Goal: Task Accomplishment & Management: Use online tool/utility

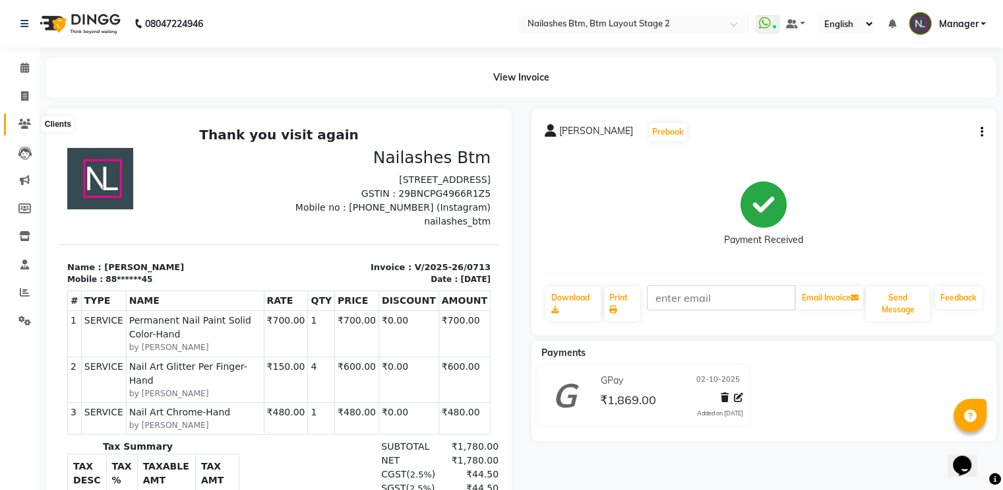
click at [31, 123] on span at bounding box center [24, 124] width 23 height 15
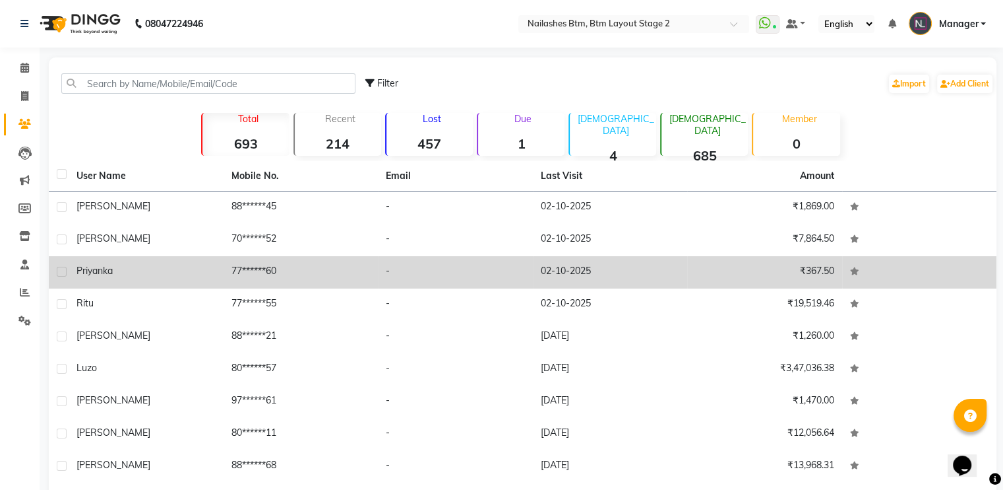
click at [129, 283] on td "Priyanka" at bounding box center [146, 272] width 155 height 32
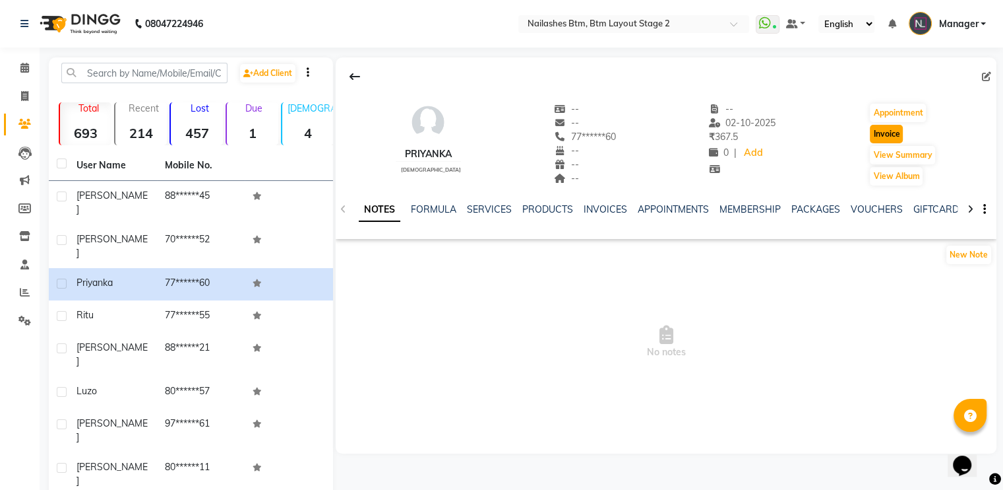
click at [876, 126] on button "Invoice" at bounding box center [886, 134] width 33 height 18
select select "6721"
select select "service"
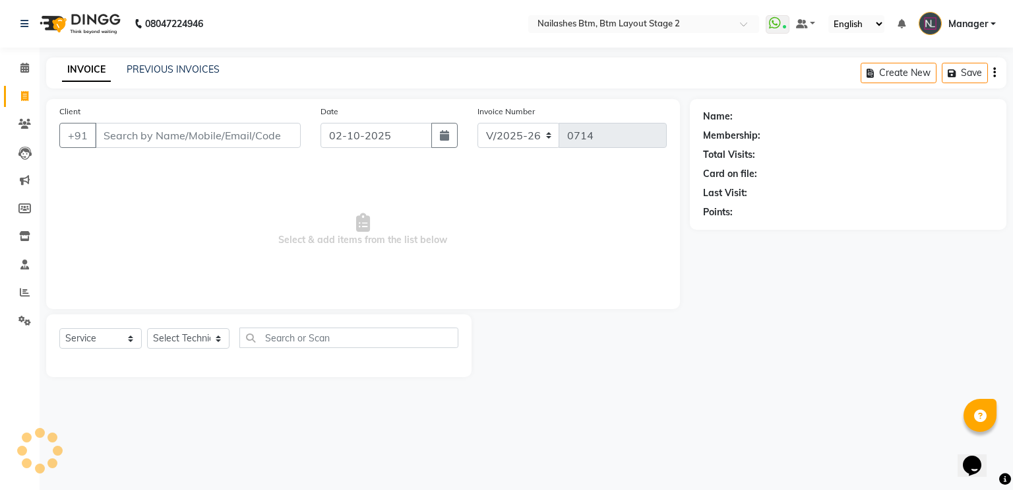
type input "77******60"
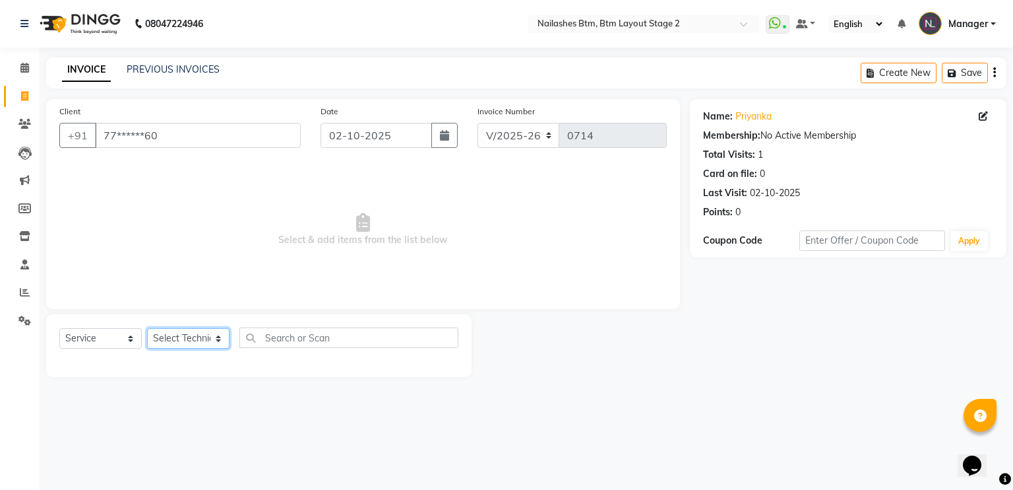
click at [166, 333] on select "Select Technician Akash Manager [PERSON_NAME] [PERSON_NAME]" at bounding box center [188, 338] width 82 height 20
select select "56707"
click at [147, 329] on select "Select Technician Akash Manager [PERSON_NAME] [PERSON_NAME]" at bounding box center [188, 338] width 82 height 20
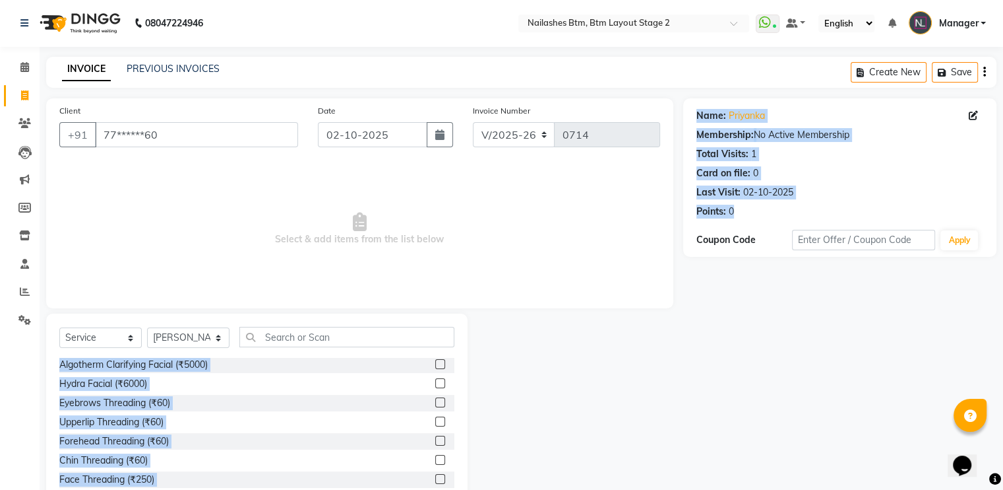
scroll to position [39, 0]
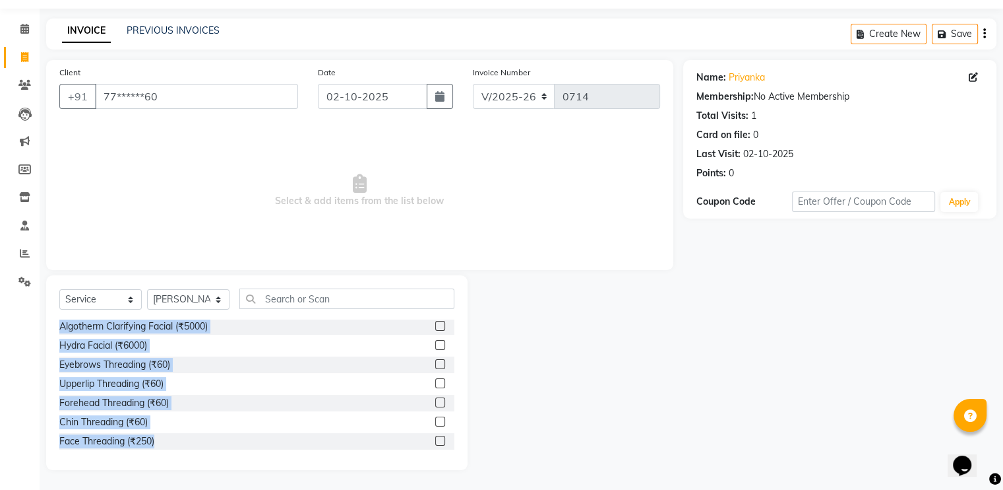
drag, startPoint x: 62, startPoint y: 364, endPoint x: 618, endPoint y: 490, distance: 569.5
click at [618, 489] on main "INVOICE PREVIOUS INVOICES Create New Save Client +91 77******60 Date [DATE] Inv…" at bounding box center [522, 253] width 964 height 471
copy div "Loremip dolorsita + Conse adipi (₹1929) Elit Seddoeius - Tem (Inci) (₹5301) Utl…"
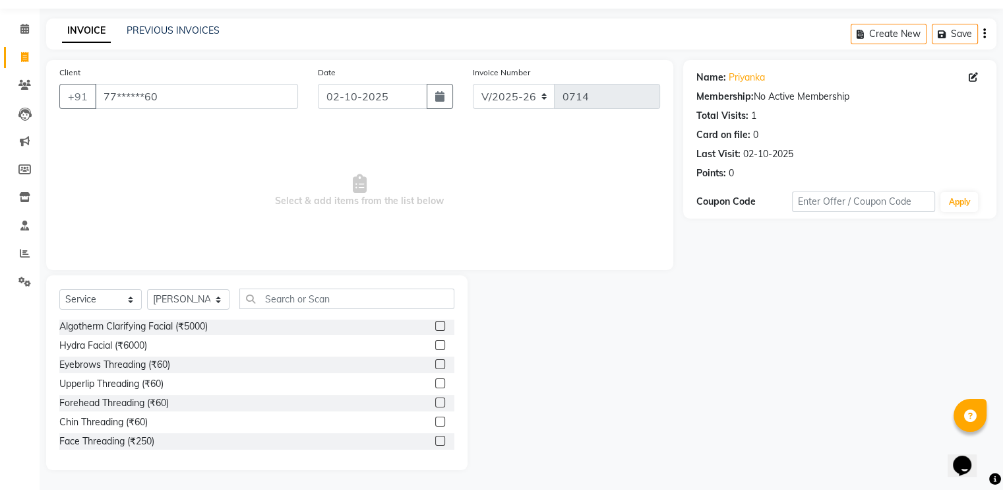
click at [263, 201] on span "Select & add items from the list below" at bounding box center [359, 191] width 601 height 132
click at [28, 84] on icon at bounding box center [24, 85] width 13 height 10
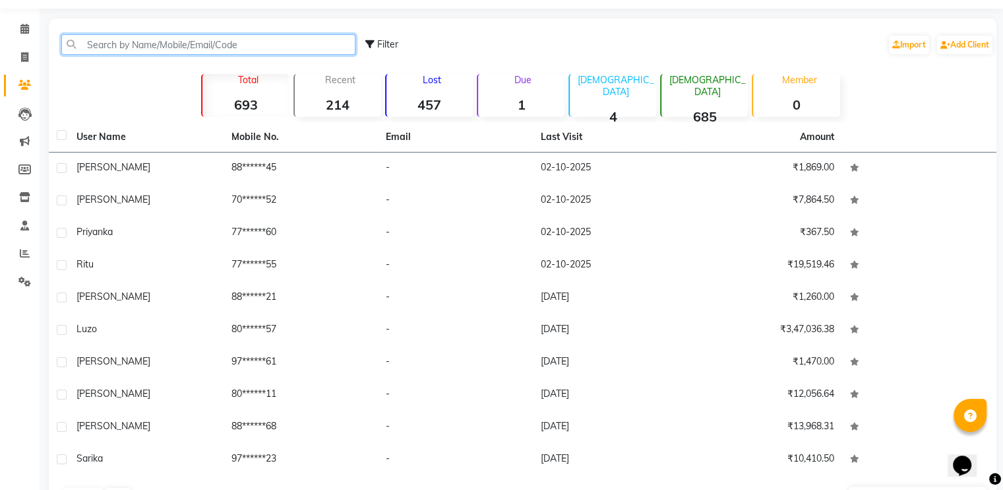
click at [187, 44] on input "text" at bounding box center [208, 44] width 294 height 20
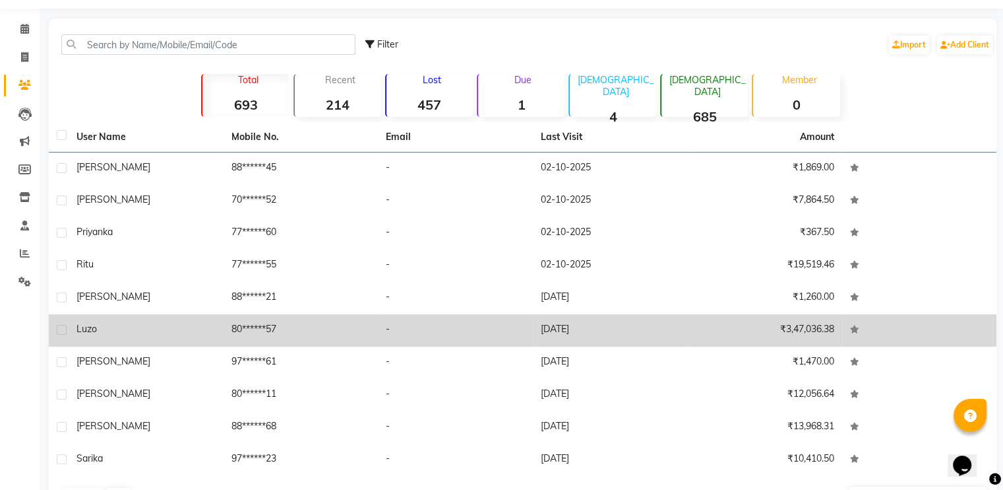
click at [118, 342] on td "Luzo" at bounding box center [146, 330] width 155 height 32
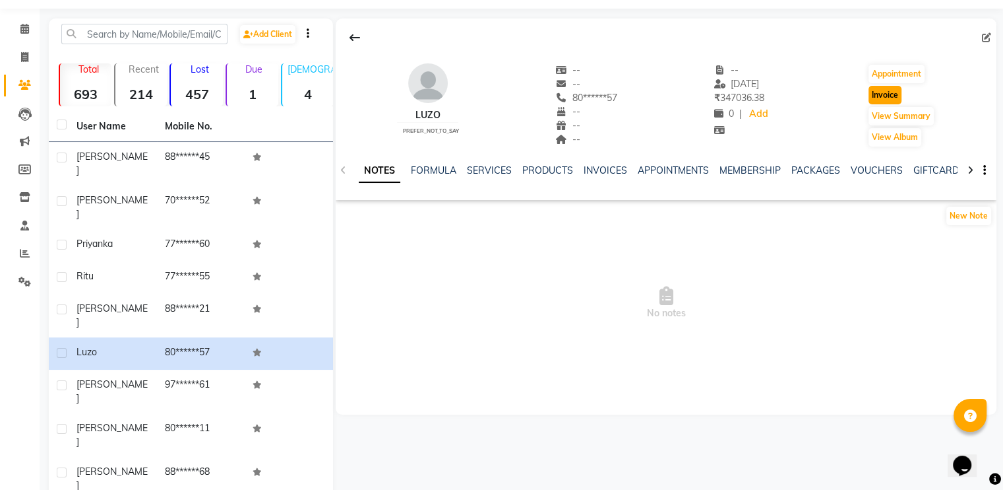
click at [885, 92] on button "Invoice" at bounding box center [885, 95] width 33 height 18
select select "6721"
select select "service"
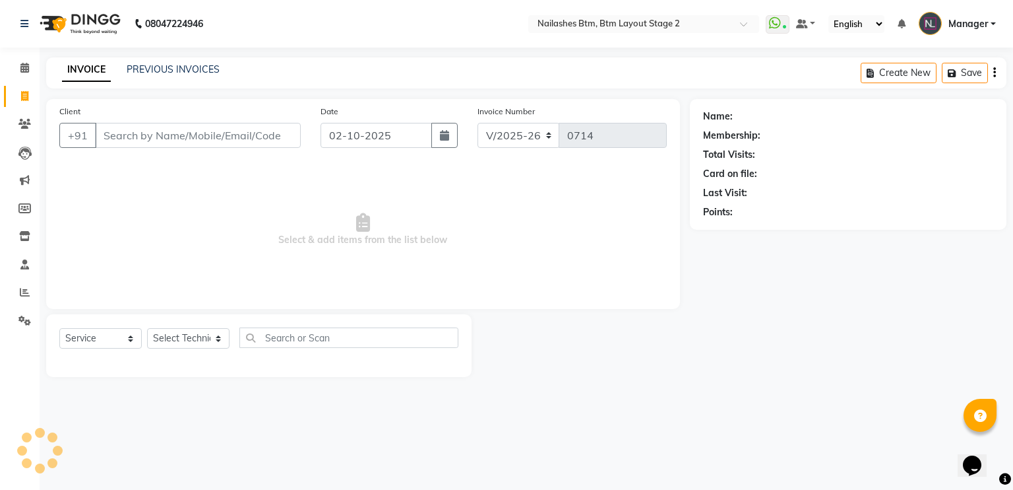
type input "80******57"
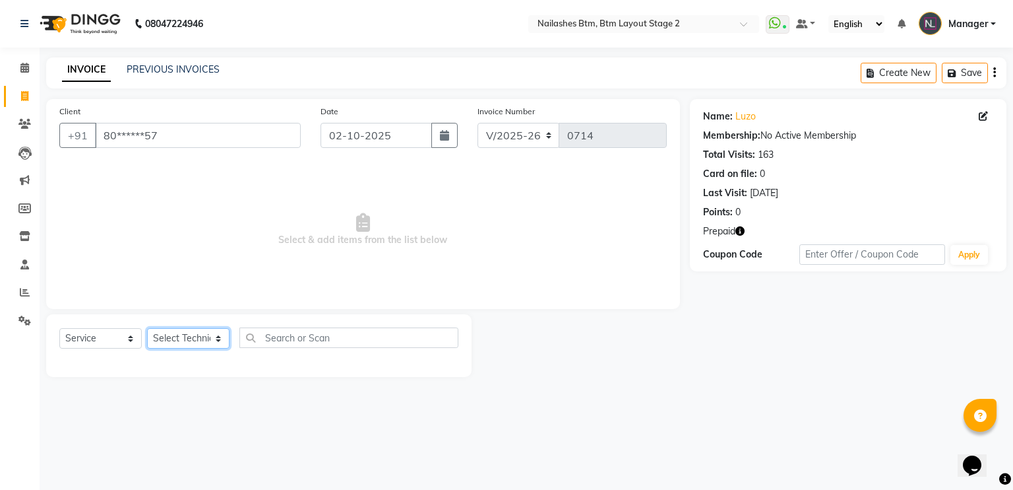
click at [185, 338] on select "Select Technician Akash Manager [PERSON_NAME] [PERSON_NAME]" at bounding box center [188, 338] width 82 height 20
select select "67515"
click at [147, 329] on select "Select Technician Akash Manager [PERSON_NAME] [PERSON_NAME]" at bounding box center [188, 338] width 82 height 20
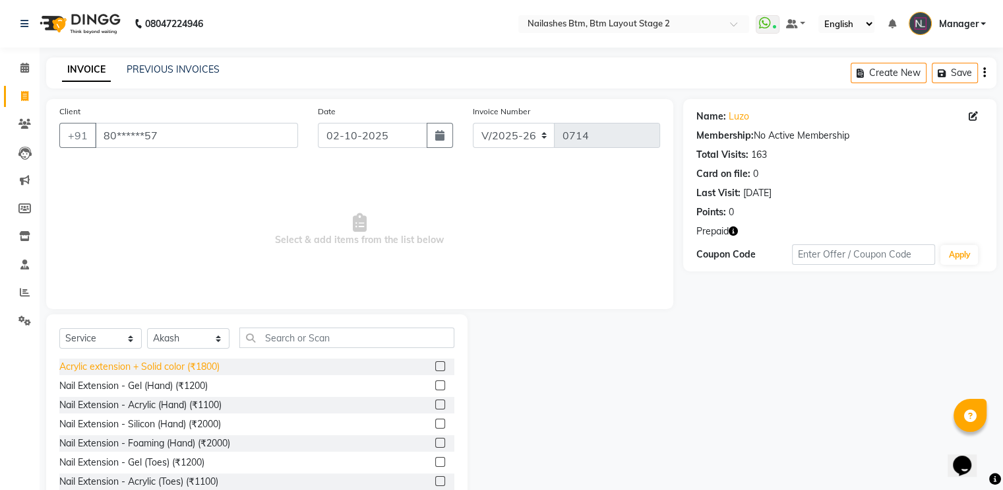
click at [210, 360] on div "Acrylic extension + Solid color (₹1800)" at bounding box center [139, 367] width 160 height 14
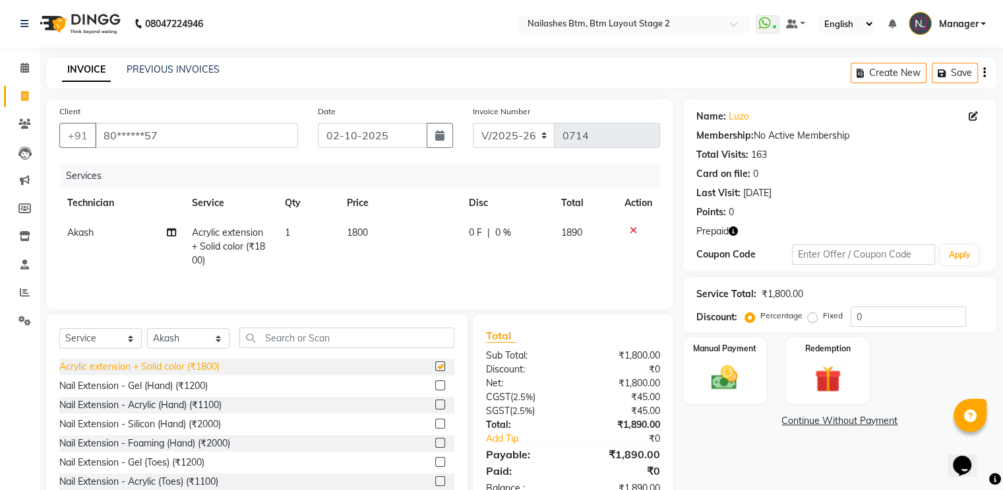
checkbox input "false"
click at [841, 369] on img at bounding box center [828, 379] width 44 height 34
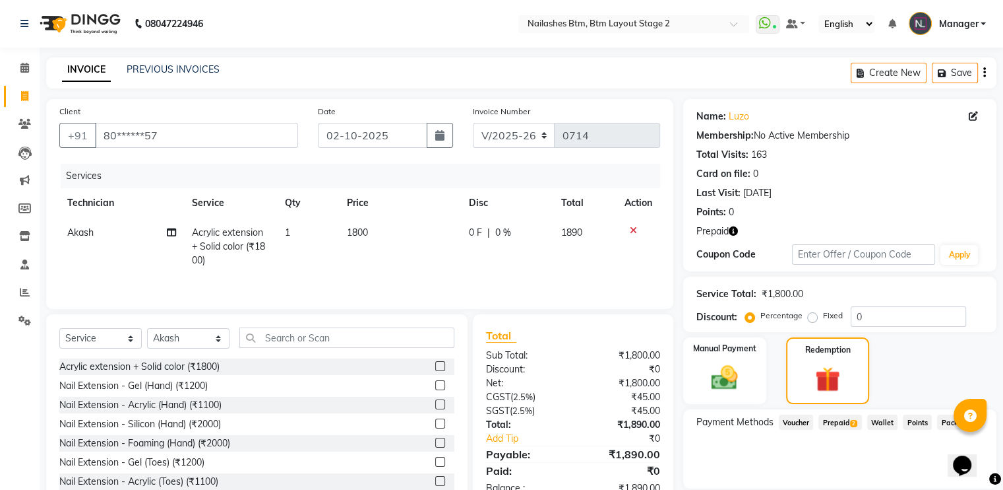
click at [835, 419] on span "Prepaid 2" at bounding box center [840, 421] width 43 height 15
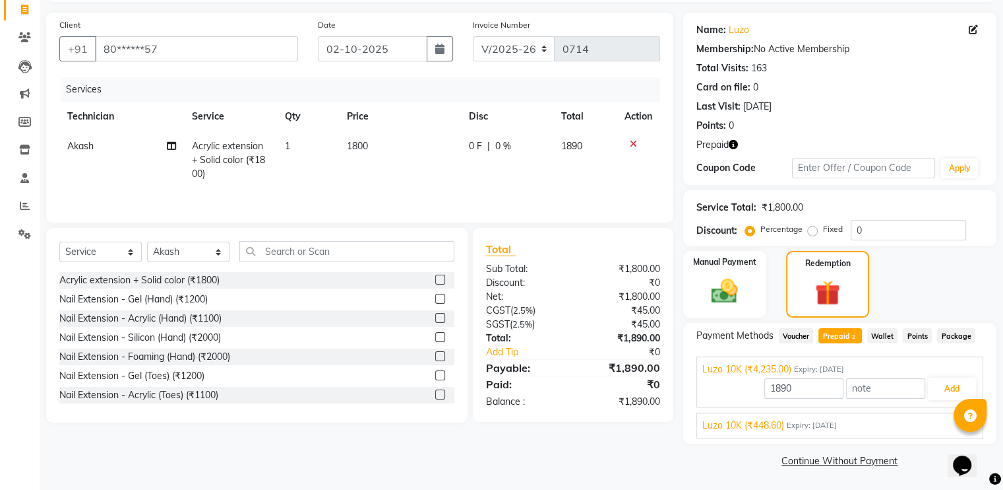
click at [875, 417] on div "Luzo 10K (₹448.60) Expiry: [DATE] 448.6 Add" at bounding box center [840, 425] width 287 height 26
click at [837, 422] on span "Expiry: [DATE]" at bounding box center [812, 425] width 50 height 11
click at [945, 420] on button "Add" at bounding box center [952, 419] width 48 height 22
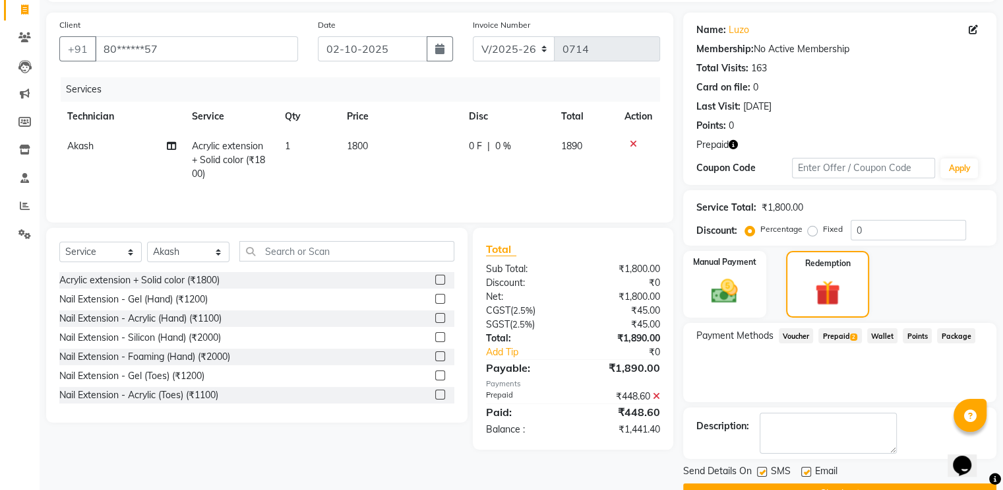
click at [836, 333] on span "Prepaid 2" at bounding box center [840, 335] width 43 height 15
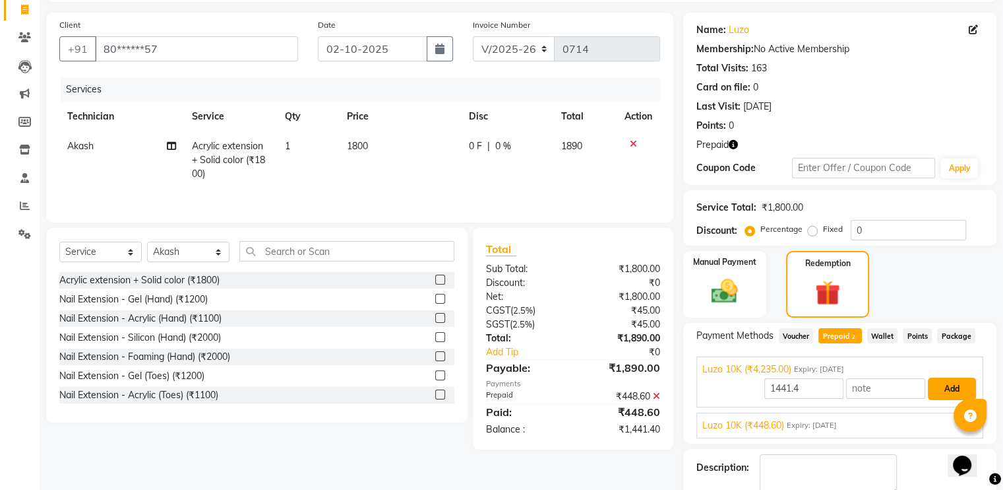
click at [945, 385] on button "Add" at bounding box center [952, 388] width 48 height 22
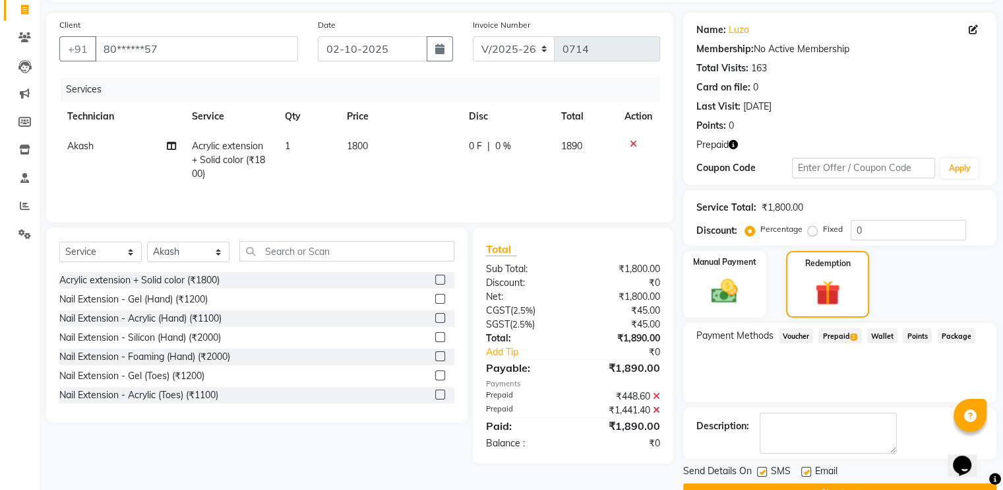
scroll to position [119, 0]
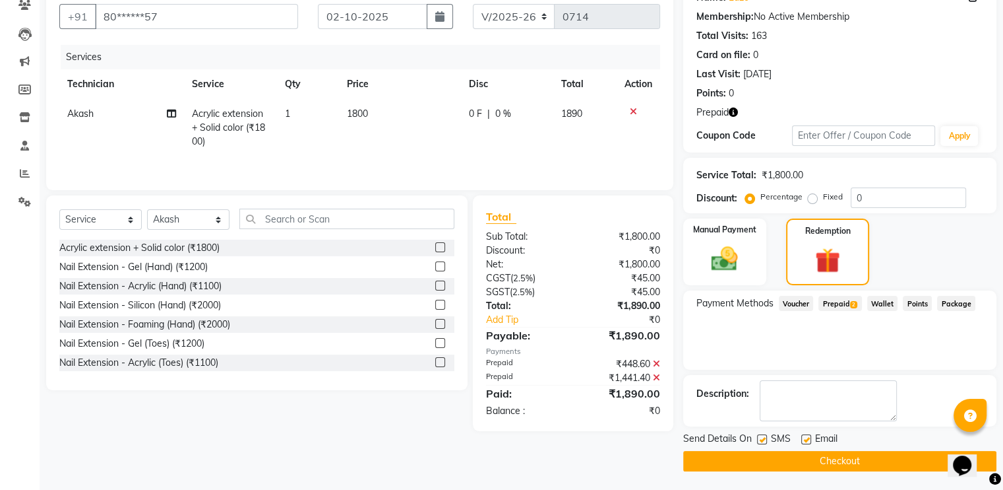
click at [773, 459] on button "Checkout" at bounding box center [839, 461] width 313 height 20
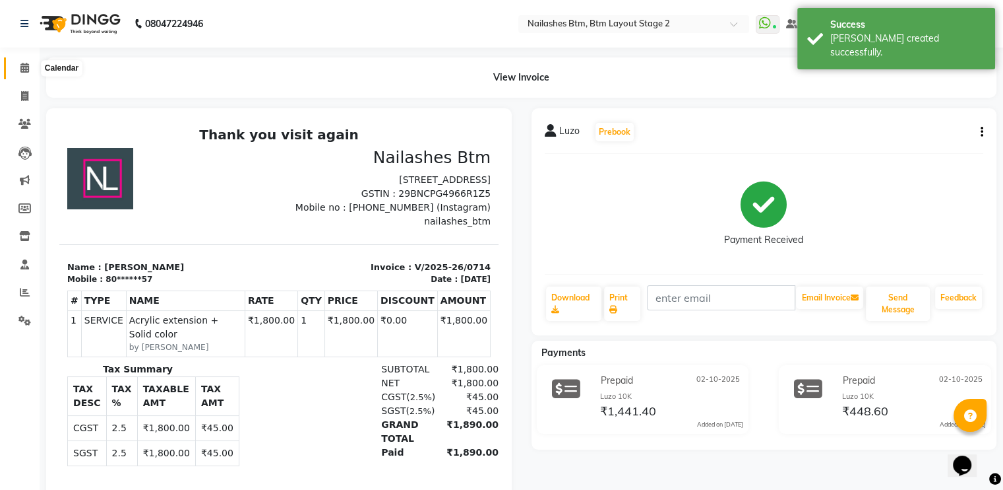
click at [23, 71] on icon at bounding box center [24, 68] width 9 height 10
